Goal: Book appointment/travel/reservation

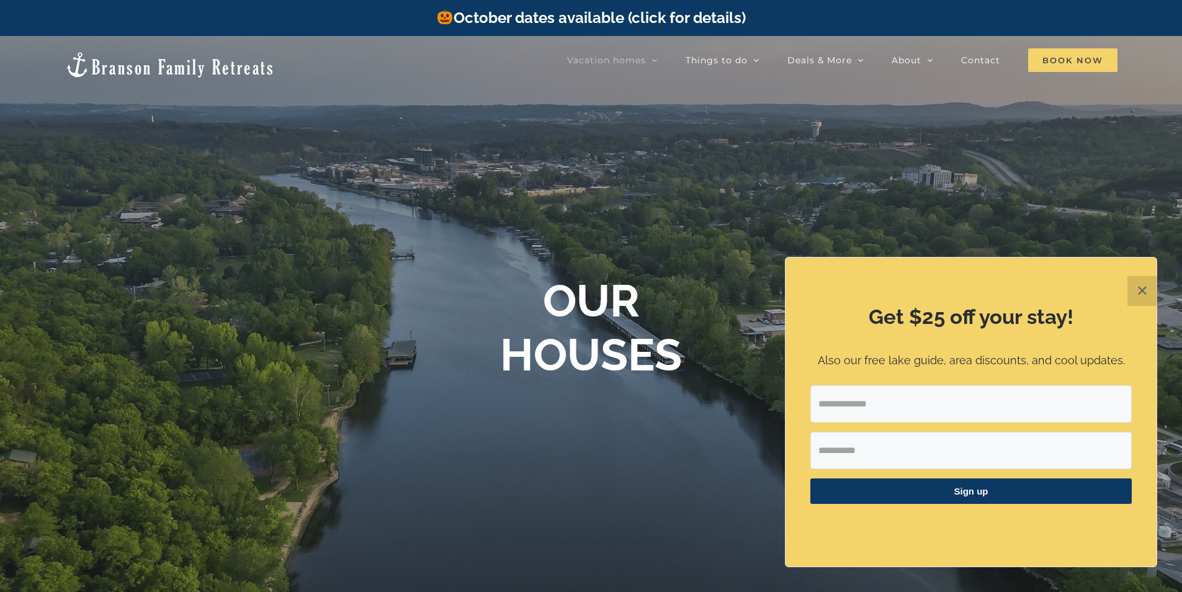
click at [1062, 69] on span "Book Now" at bounding box center [1072, 60] width 89 height 24
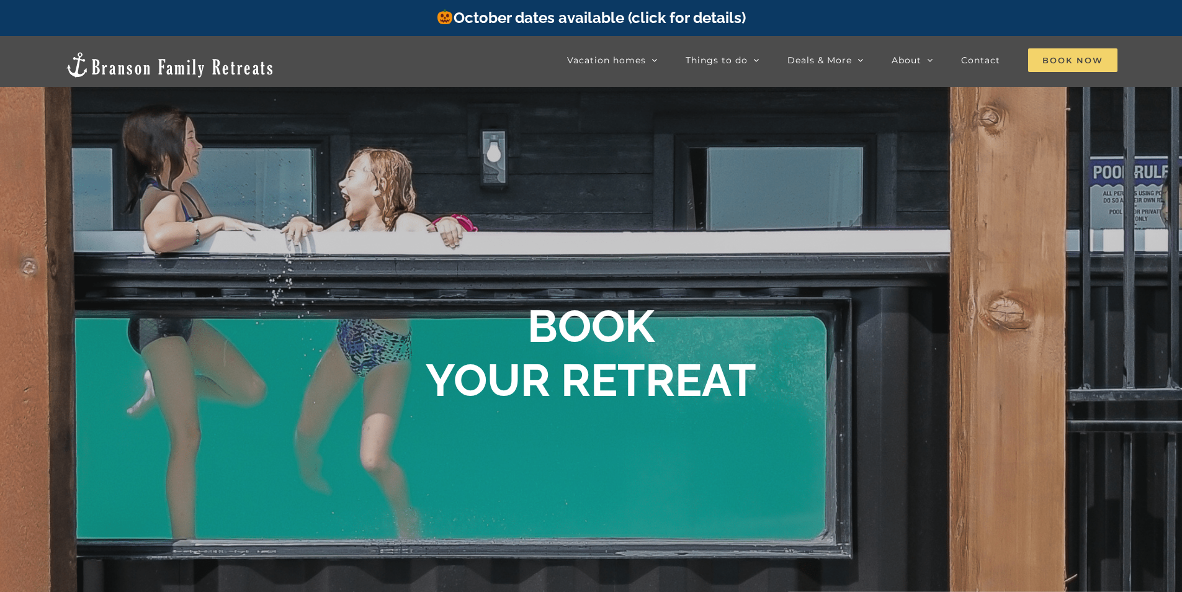
click at [1084, 68] on span "Book Now" at bounding box center [1072, 60] width 89 height 24
click at [1091, 51] on span "Book Now" at bounding box center [1072, 60] width 89 height 24
click at [1109, 58] on span "Book Now" at bounding box center [1072, 60] width 89 height 24
